Goal: Task Accomplishment & Management: Manage account settings

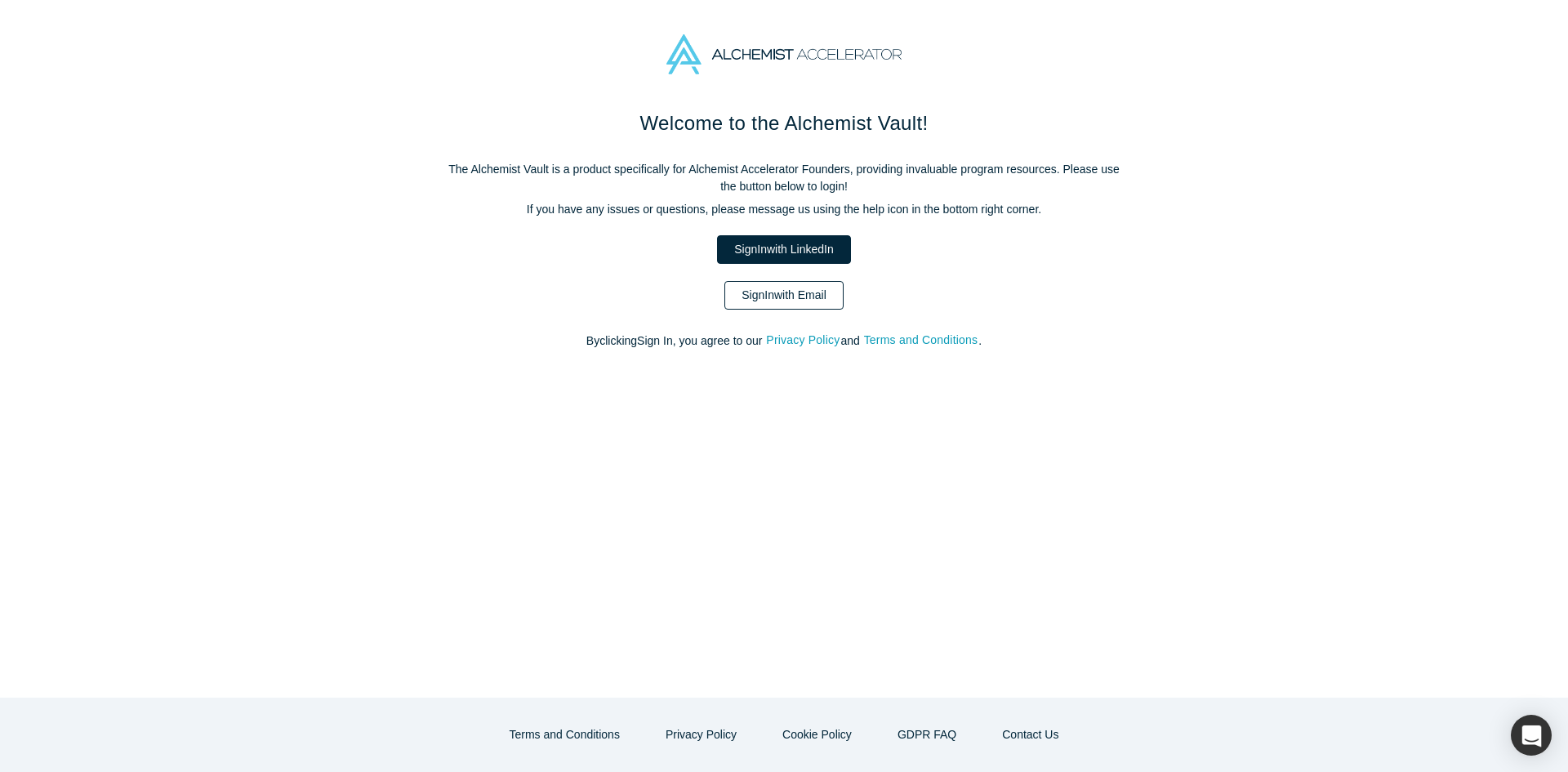
click at [753, 299] on link "Sign In with Email" at bounding box center [784, 295] width 119 height 28
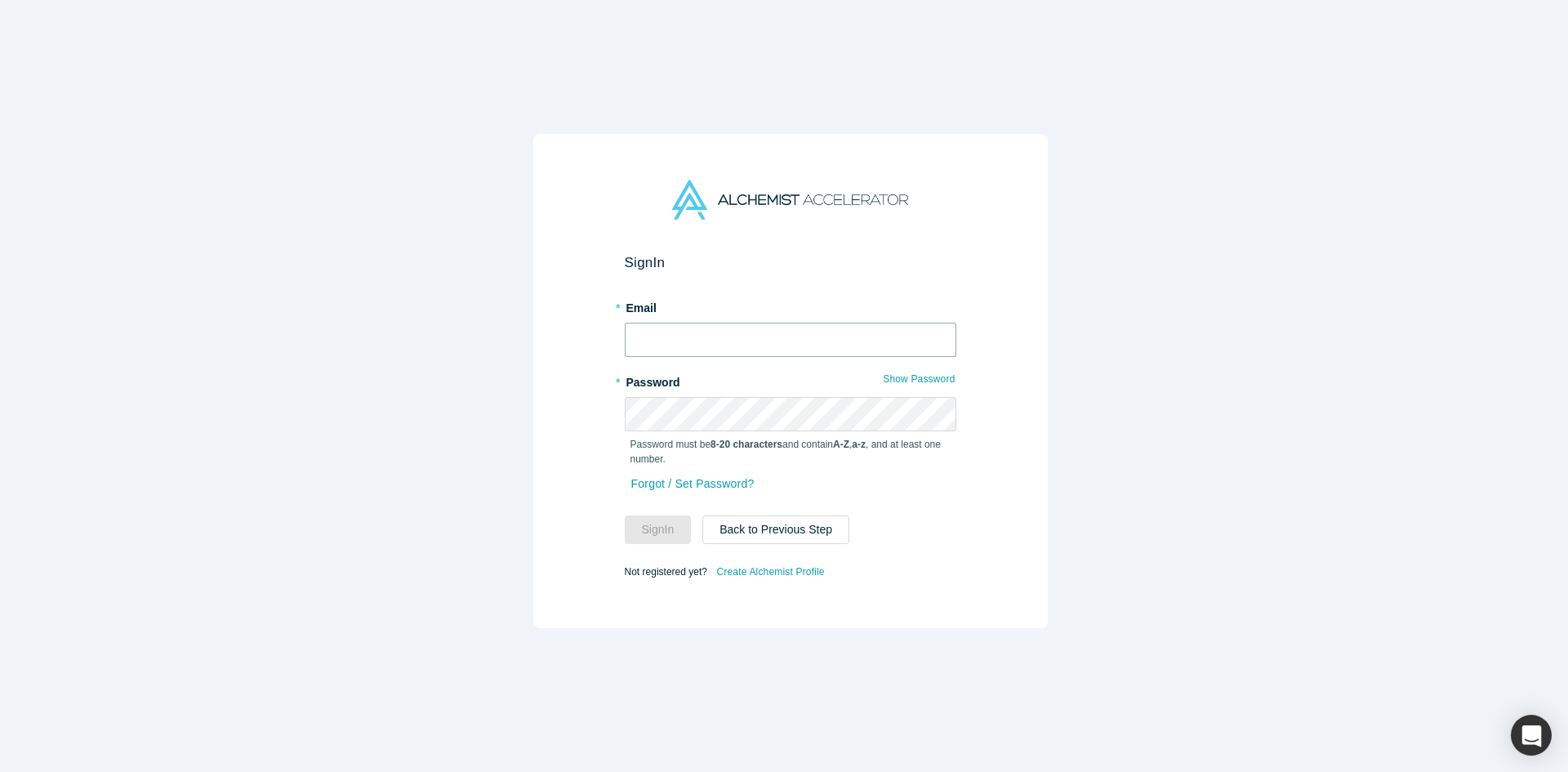
click at [725, 341] on input "text" at bounding box center [790, 340] width 332 height 35
type input "[EMAIL_ADDRESS][DOMAIN_NAME]"
click at [624, 516] on button "Sign In" at bounding box center [657, 530] width 67 height 28
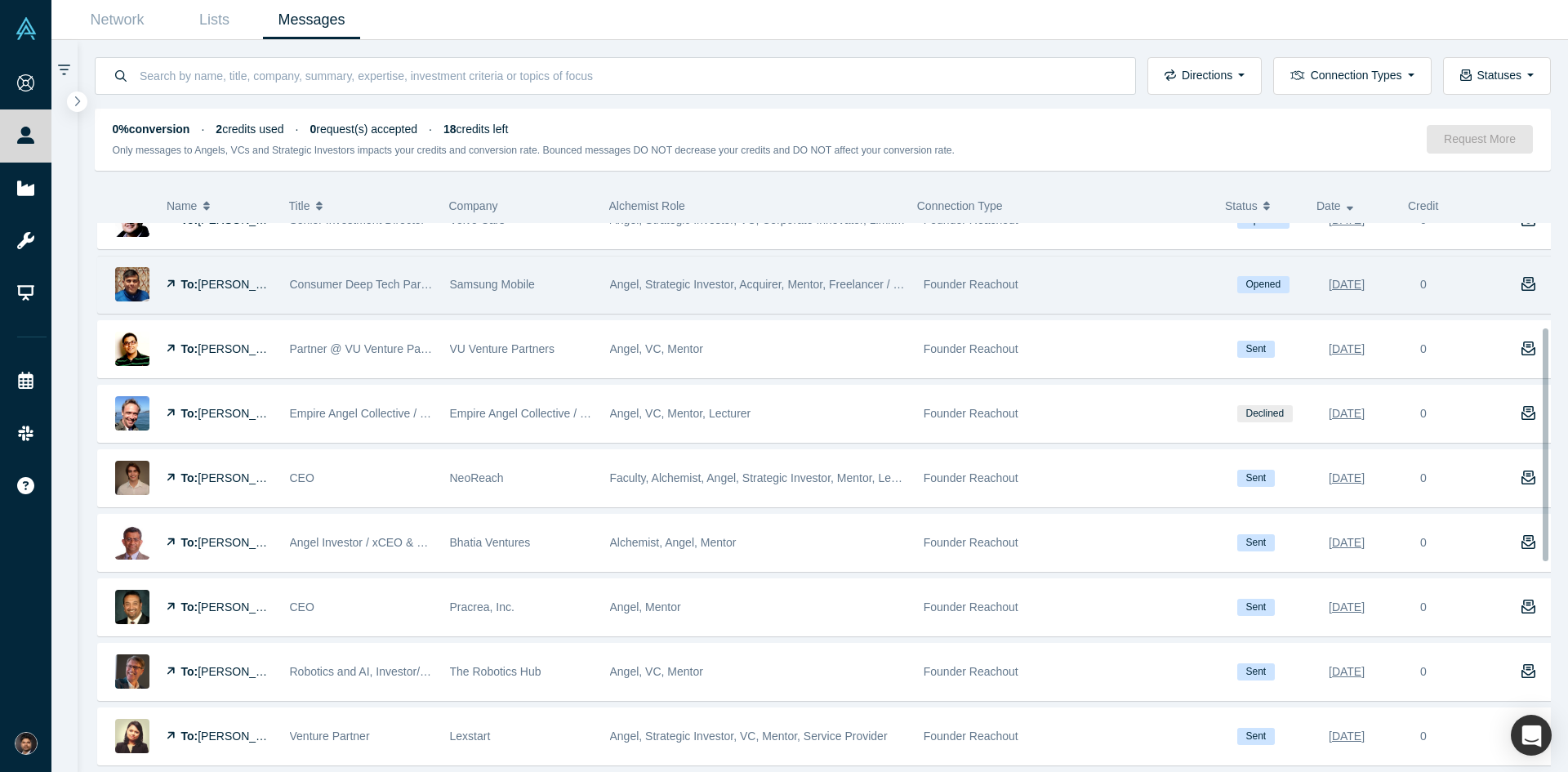
scroll to position [245, 0]
